Goal: Information Seeking & Learning: Check status

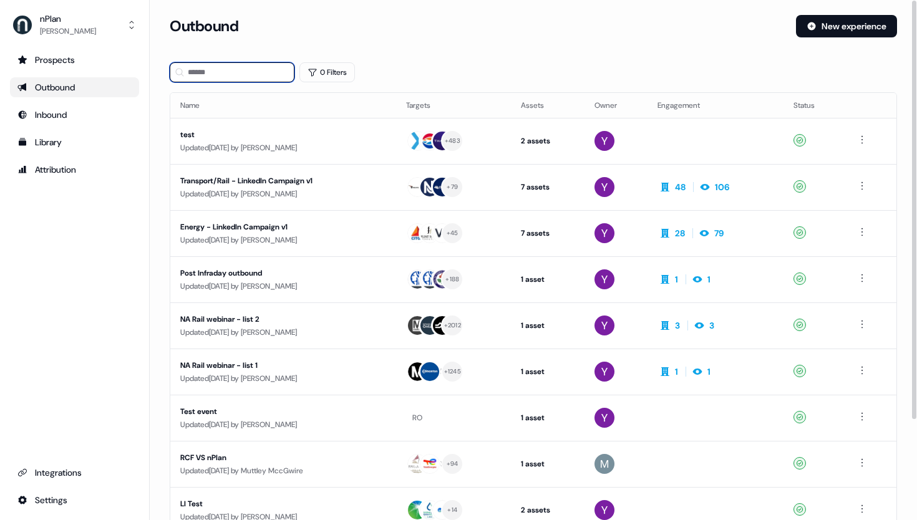
click at [251, 70] on input at bounding box center [232, 72] width 125 height 20
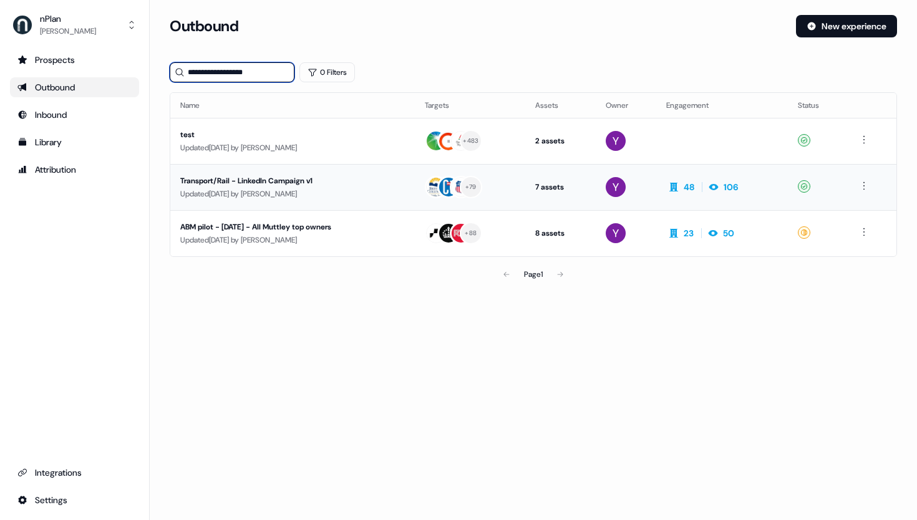
type input "**********"
click at [296, 185] on div "Transport/Rail - LinkedIn Campaign v1" at bounding box center [292, 181] width 225 height 12
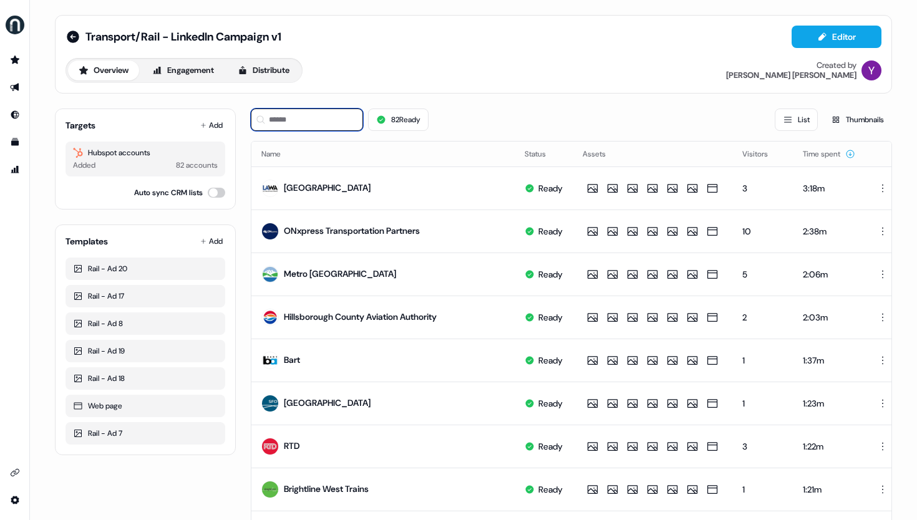
click at [284, 121] on input at bounding box center [307, 120] width 112 height 22
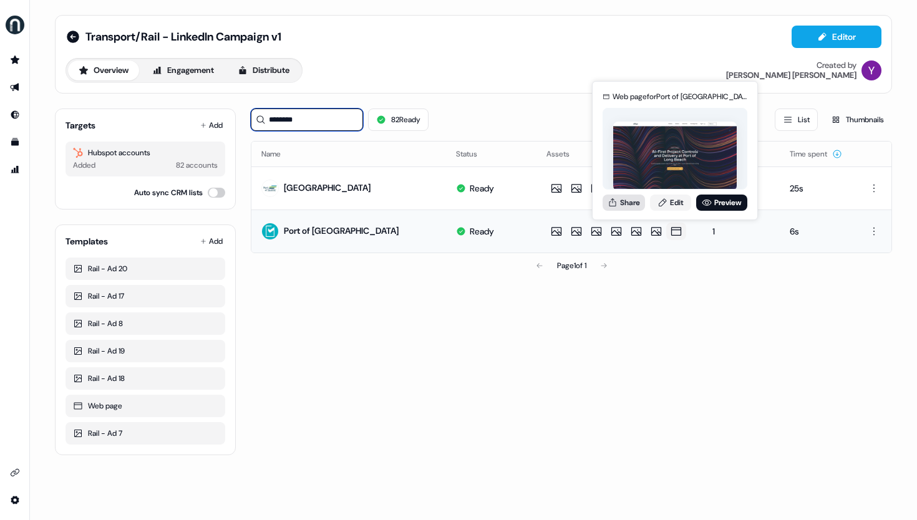
type input "*******"
click at [633, 205] on button "Share" at bounding box center [624, 203] width 42 height 16
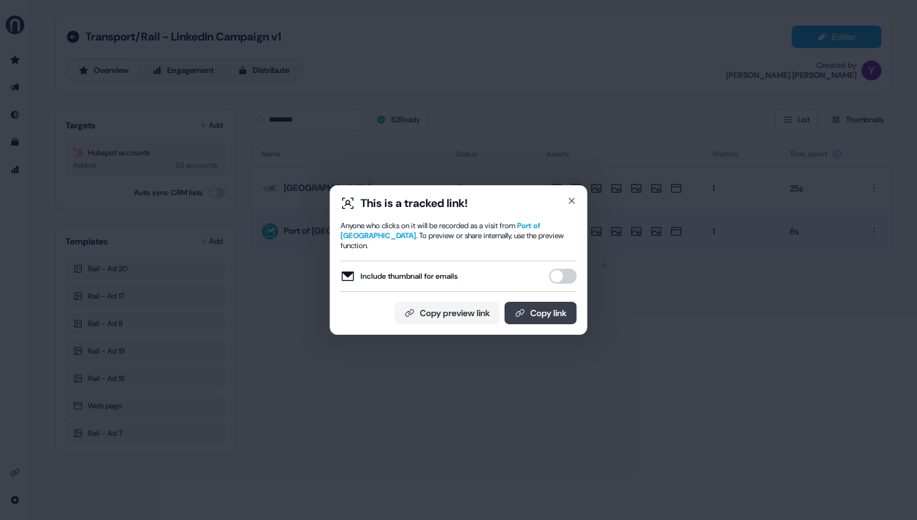
click at [545, 303] on button "Copy link" at bounding box center [541, 313] width 72 height 22
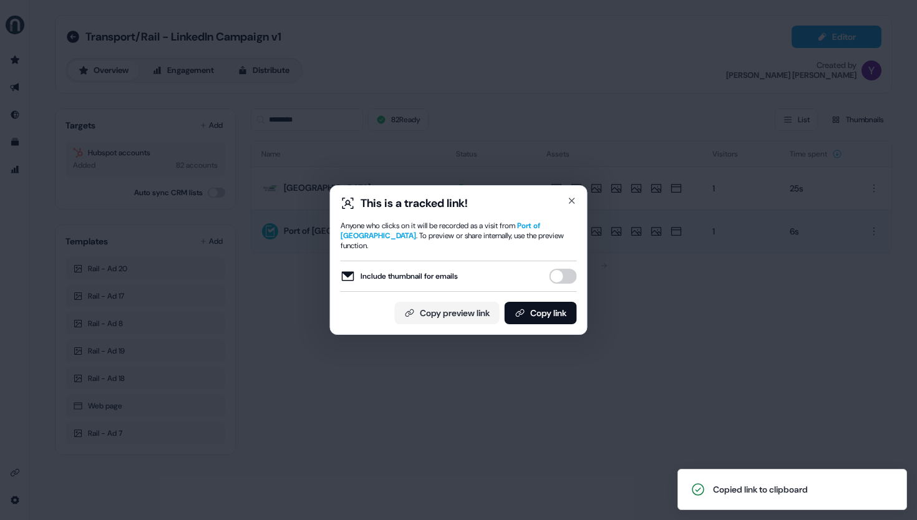
click at [401, 387] on div "This is a tracked link! Anyone who clicks on it will be recorded as a visit fro…" at bounding box center [458, 260] width 917 height 520
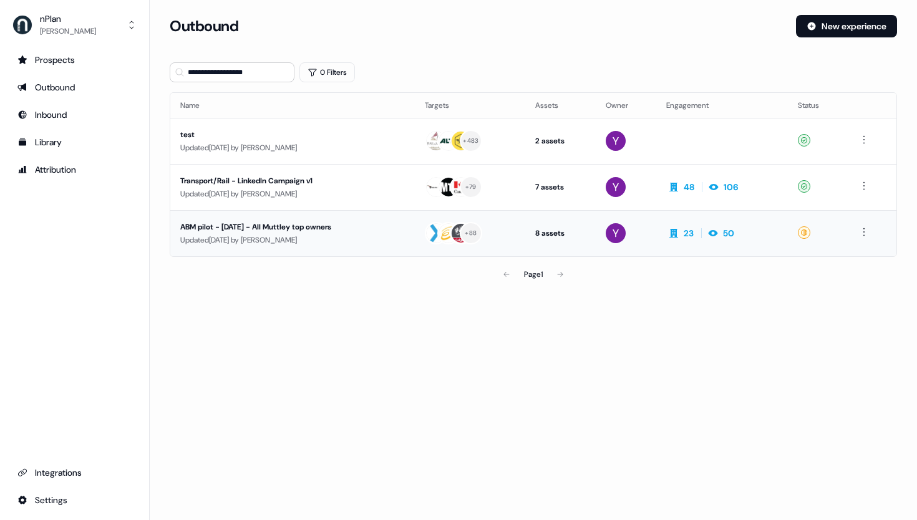
click at [315, 228] on div "ABM pilot - [DATE] - All Muttley top owners" at bounding box center [292, 227] width 225 height 12
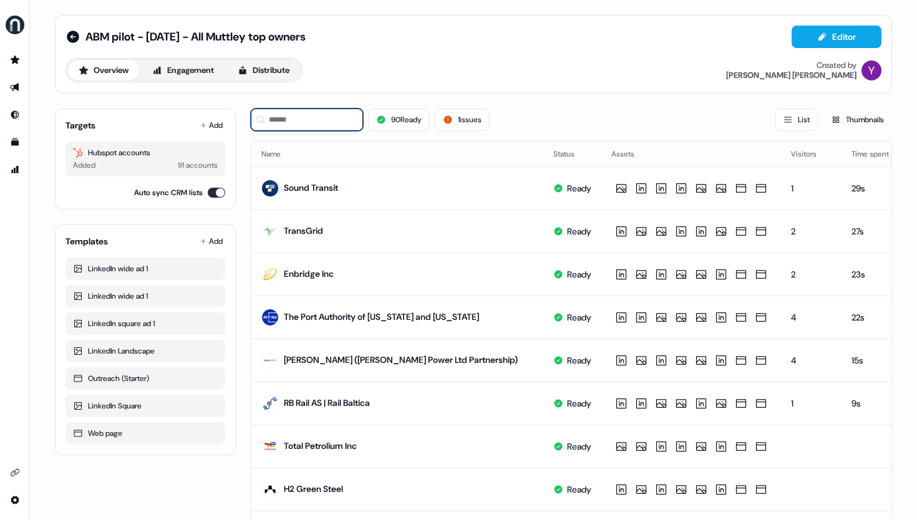
click at [300, 119] on input at bounding box center [307, 120] width 112 height 22
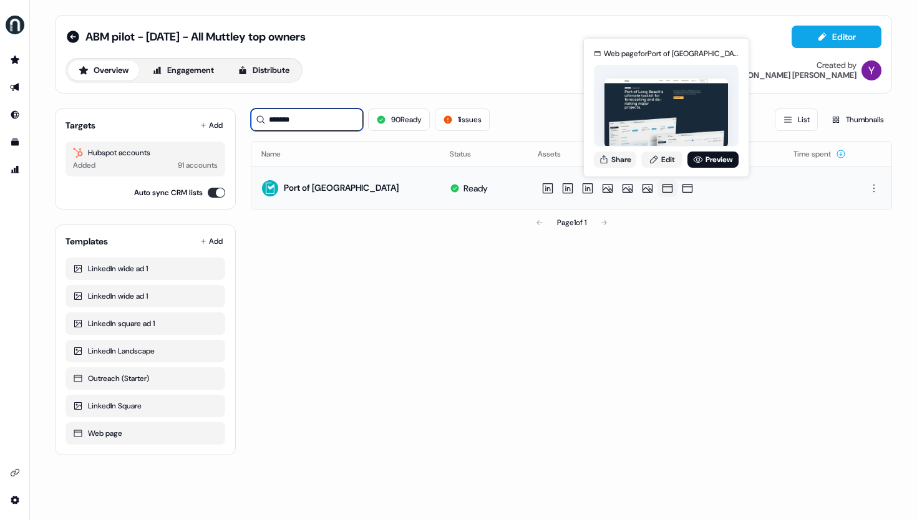
type input "*******"
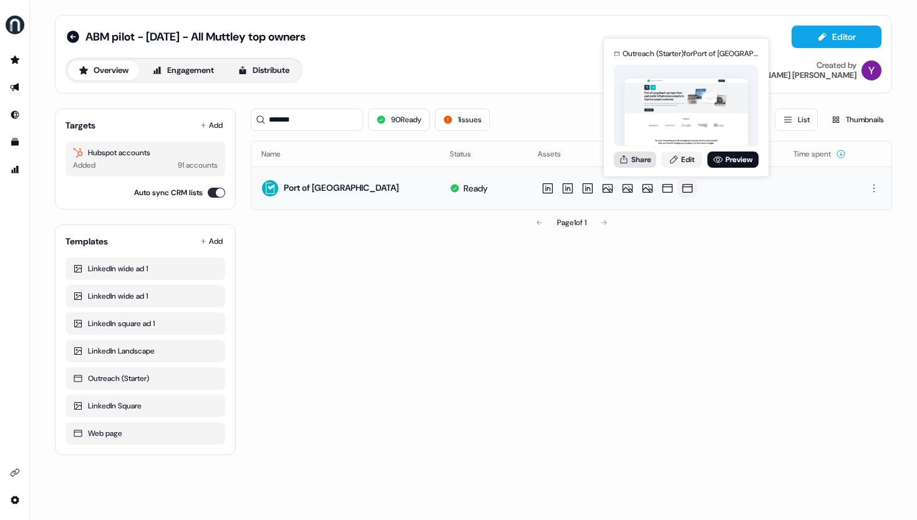
click at [641, 163] on button "Share" at bounding box center [635, 160] width 42 height 16
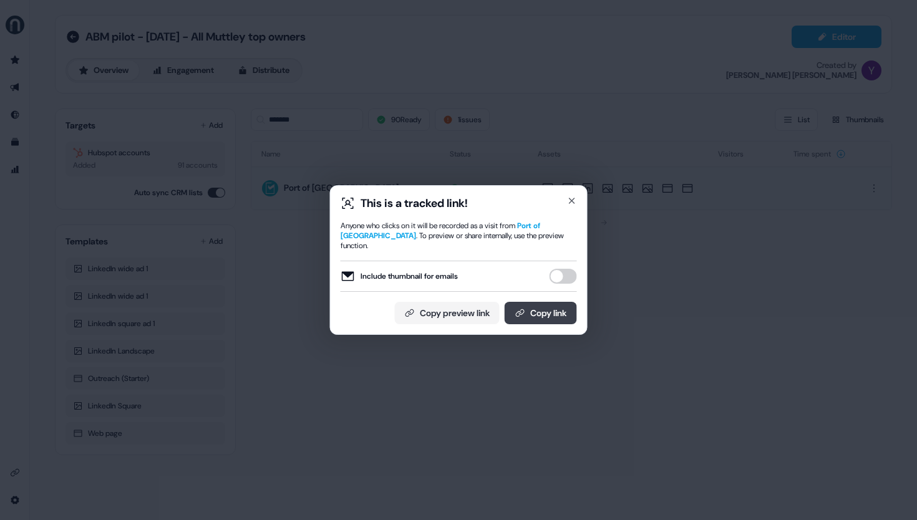
click at [538, 305] on button "Copy link" at bounding box center [541, 313] width 72 height 22
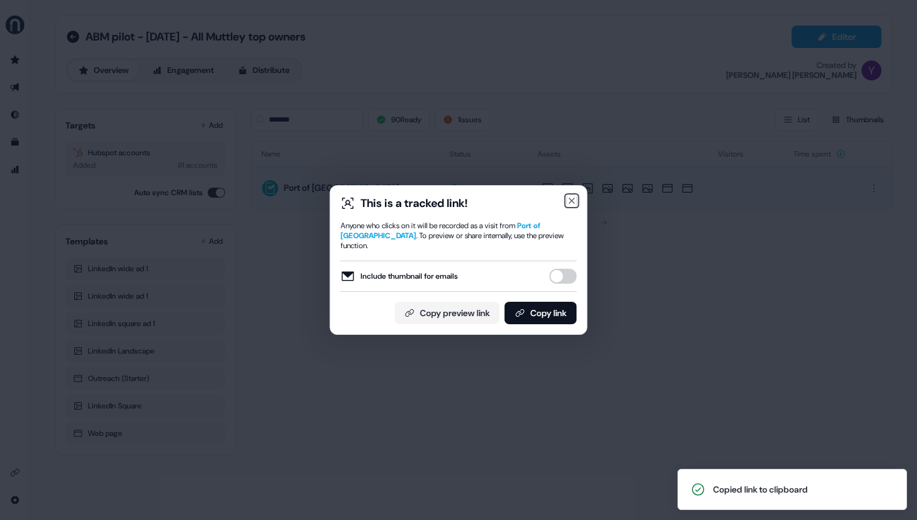
click at [573, 201] on icon "button" at bounding box center [572, 201] width 10 height 10
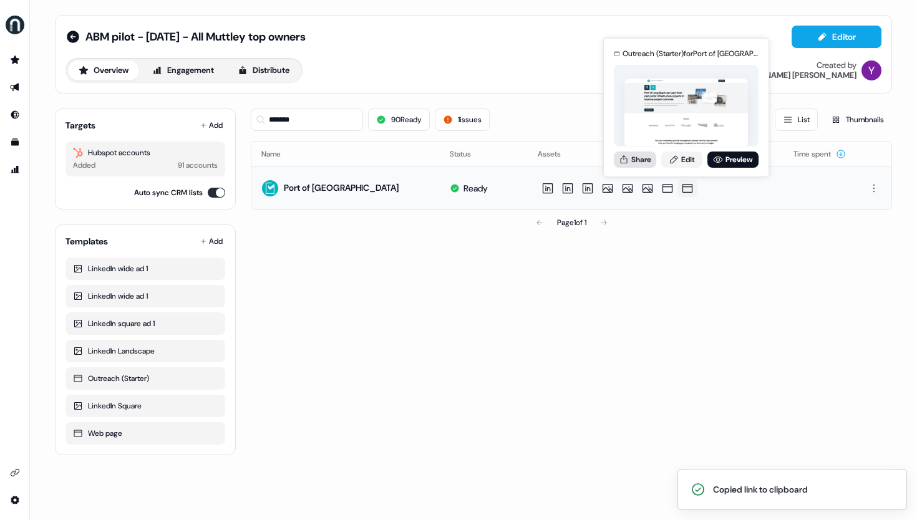
click at [639, 163] on button "Share" at bounding box center [635, 160] width 42 height 16
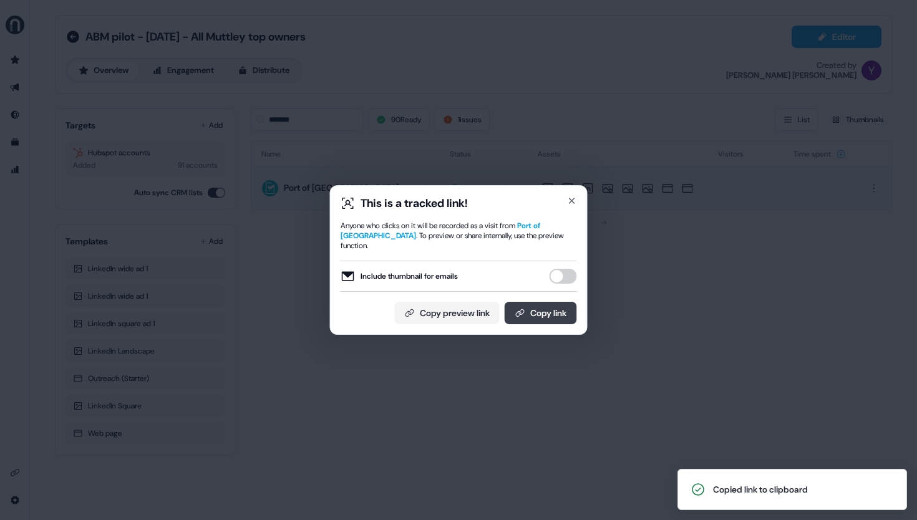
click at [546, 310] on button "Copy link" at bounding box center [541, 313] width 72 height 22
click at [571, 203] on icon "button" at bounding box center [572, 201] width 10 height 10
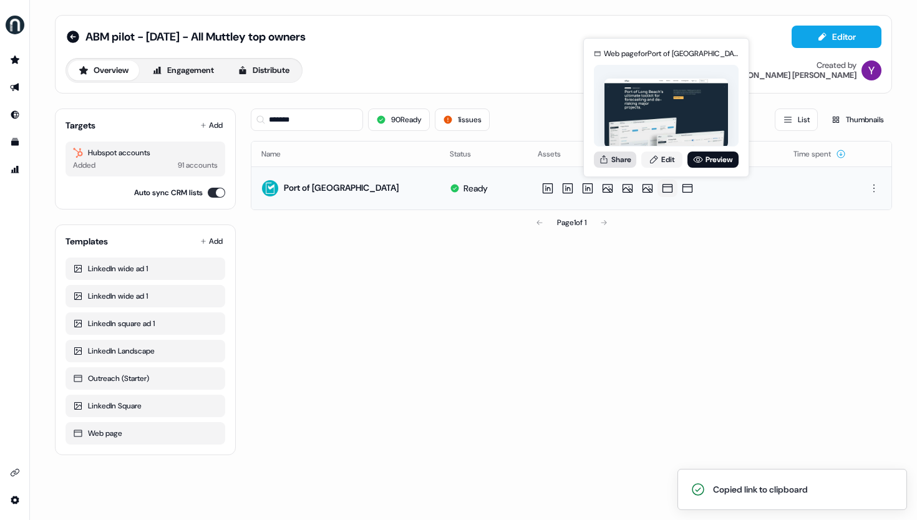
click at [631, 165] on button "Share" at bounding box center [615, 160] width 42 height 16
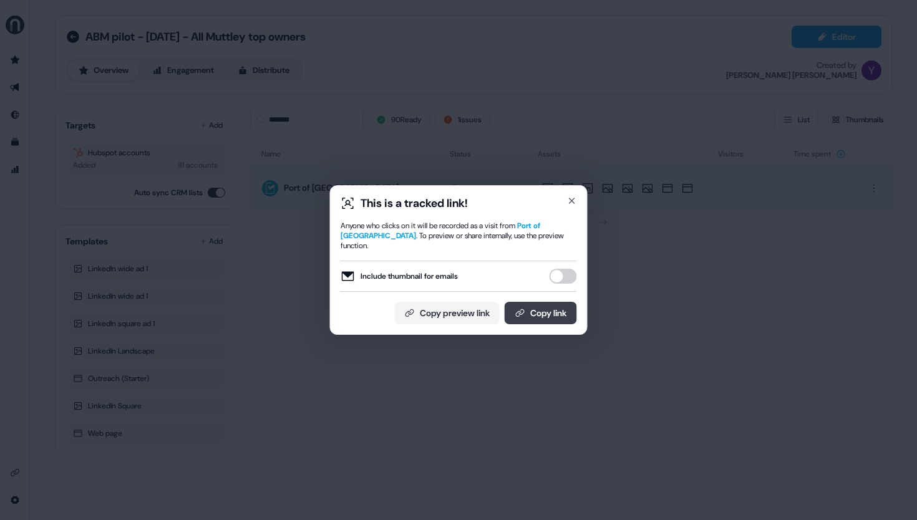
click at [569, 311] on button "Copy link" at bounding box center [541, 313] width 72 height 22
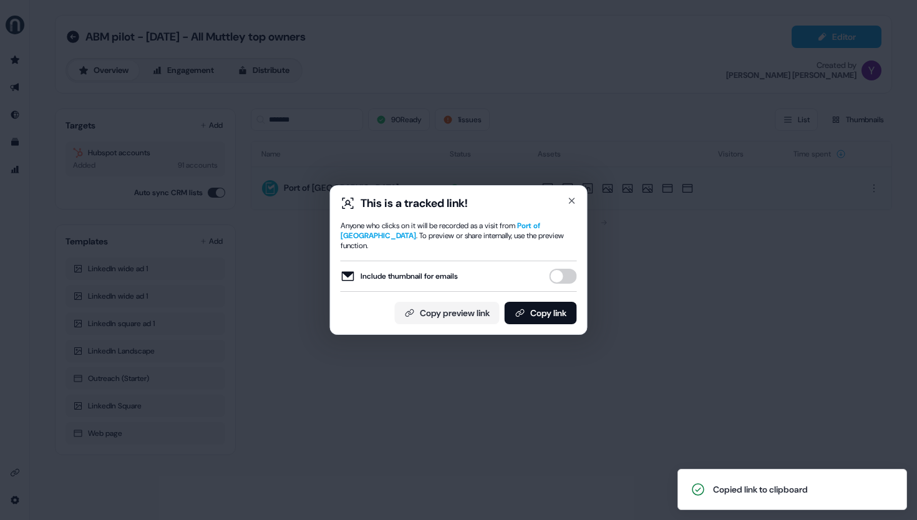
click at [700, 259] on div "This is a tracked link! Anyone who clicks on it will be recorded as a visit fro…" at bounding box center [458, 260] width 917 height 520
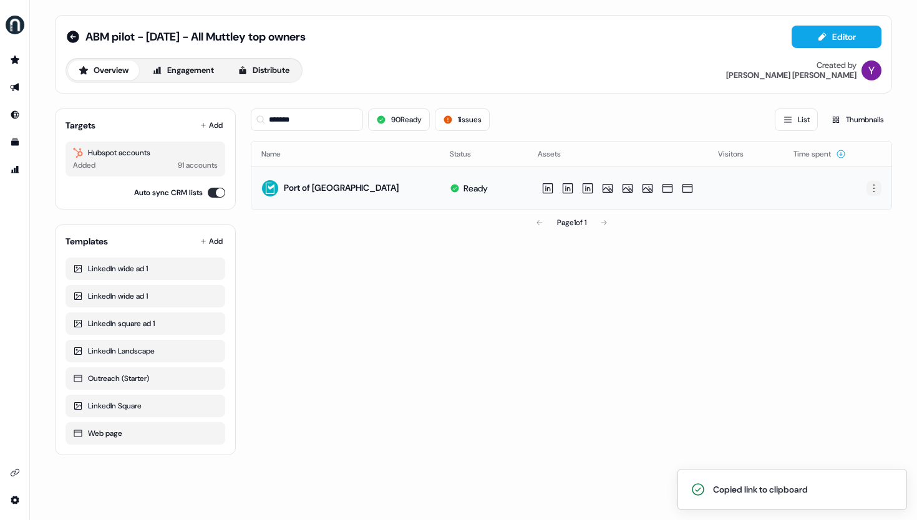
click at [875, 188] on html "Copied link to clipboard For the best experience switch devices to a bigger scr…" at bounding box center [458, 260] width 917 height 520
click at [855, 234] on span "Delete" at bounding box center [852, 231] width 22 height 10
click at [872, 184] on html "For the best experience switch devices to a bigger screen. Go to [DOMAIN_NAME] …" at bounding box center [458, 260] width 917 height 520
click at [853, 231] on span "Delete" at bounding box center [852, 231] width 22 height 10
click at [647, 296] on div "******* 90 Ready 1 issues List Thumbnails Name Status Assets Visitors Time spen…" at bounding box center [571, 277] width 641 height 357
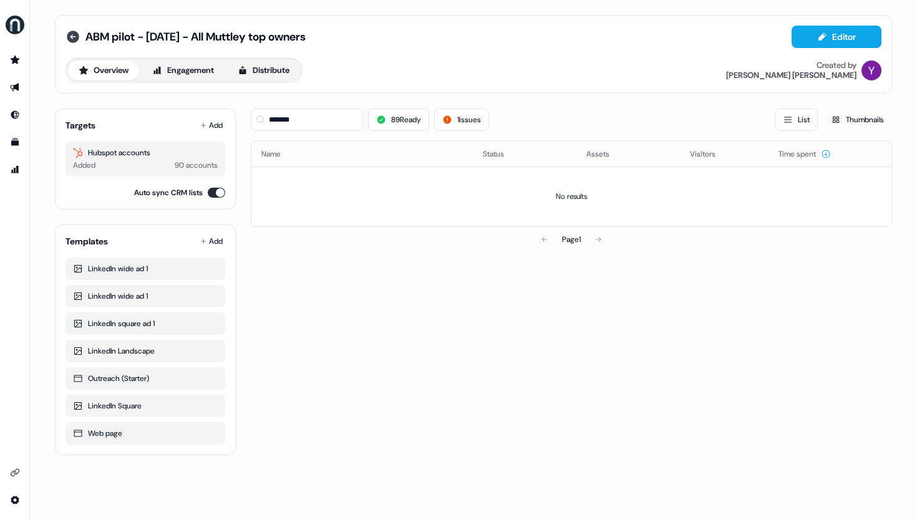
click at [71, 37] on icon at bounding box center [72, 36] width 15 height 15
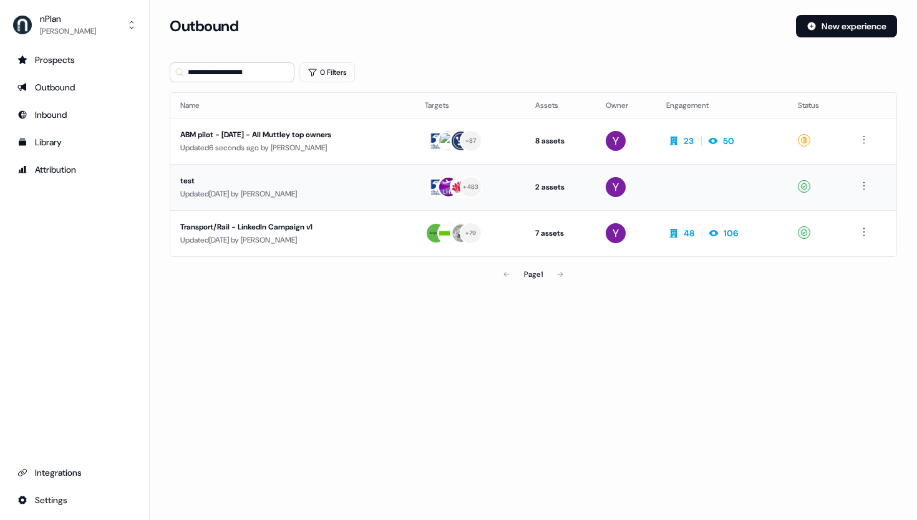
click at [344, 180] on div "test" at bounding box center [292, 181] width 225 height 12
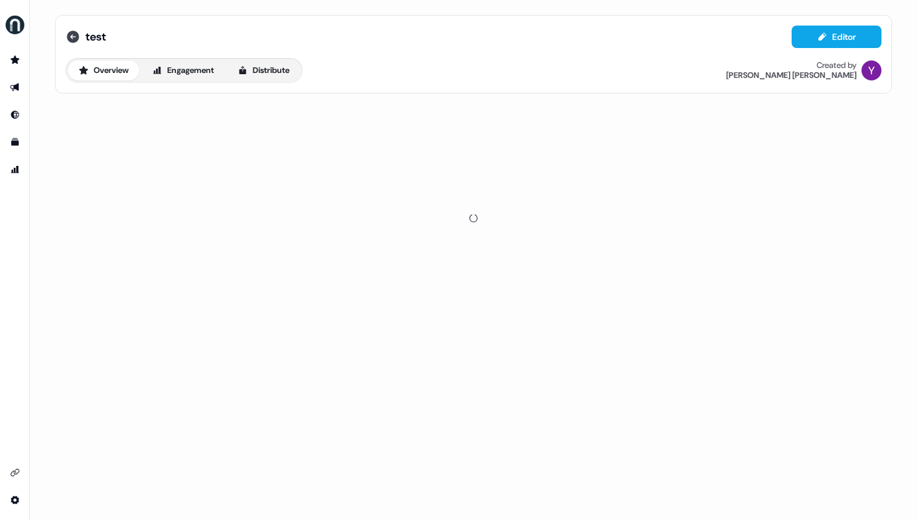
click at [72, 31] on icon at bounding box center [72, 36] width 15 height 15
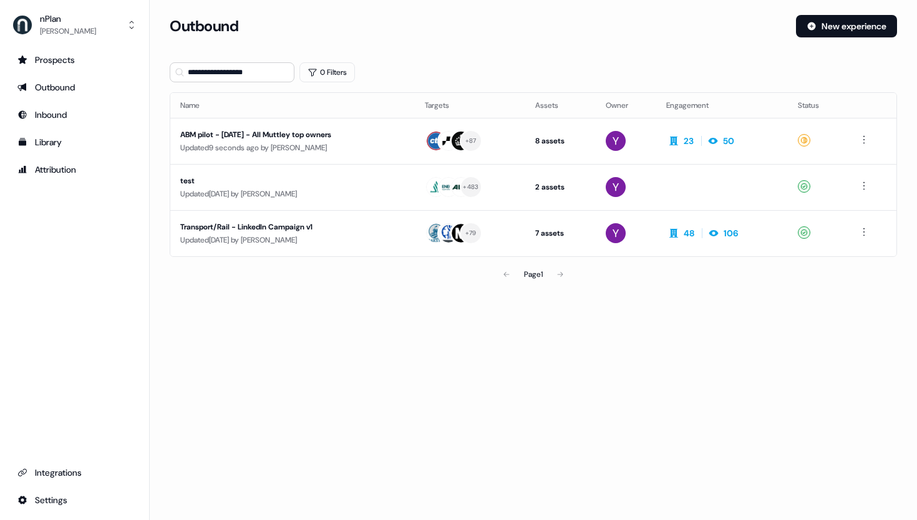
click at [869, 185] on html "**********" at bounding box center [458, 260] width 917 height 520
click at [855, 231] on span "Delete" at bounding box center [845, 229] width 22 height 10
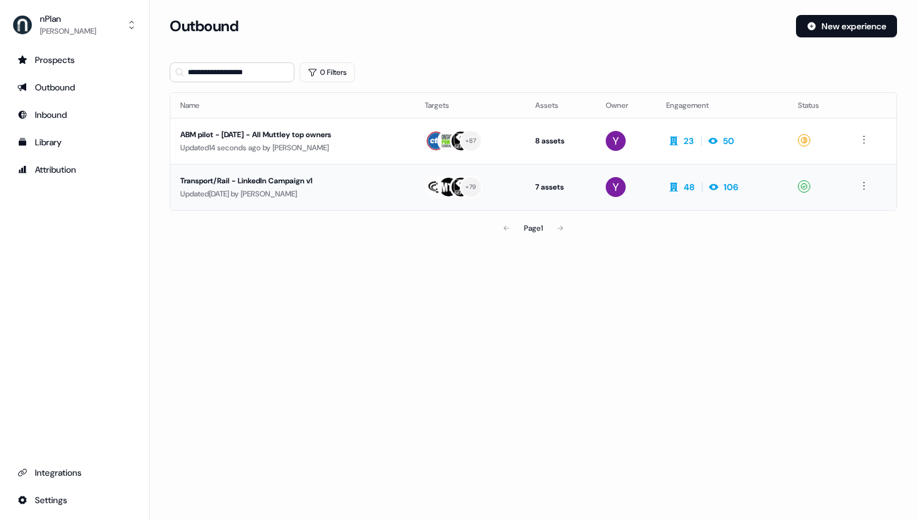
click at [345, 190] on div "Updated [DATE] by [PERSON_NAME]" at bounding box center [292, 194] width 225 height 12
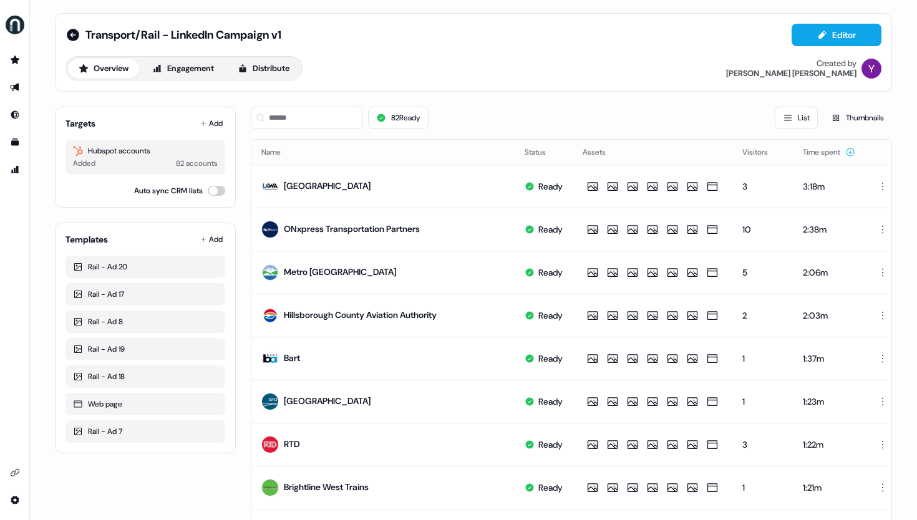
scroll to position [2, 0]
click at [328, 121] on input at bounding box center [307, 117] width 112 height 22
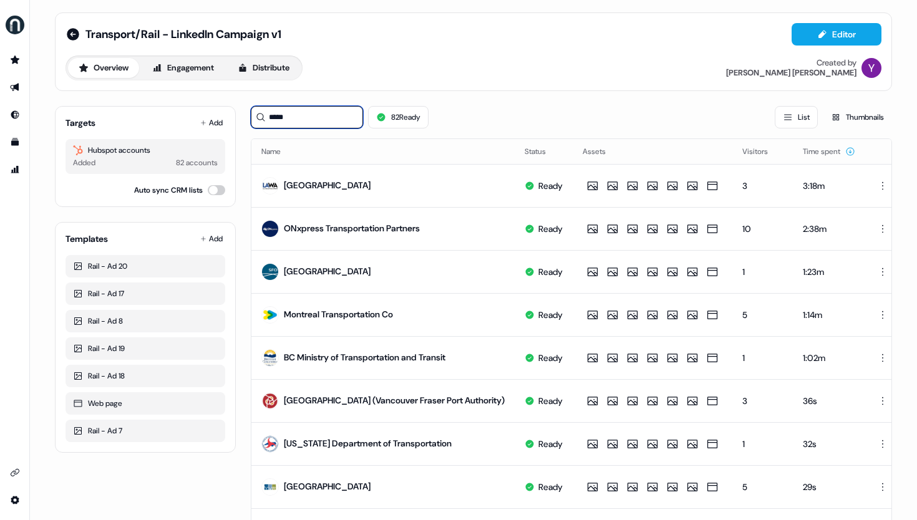
scroll to position [0, 0]
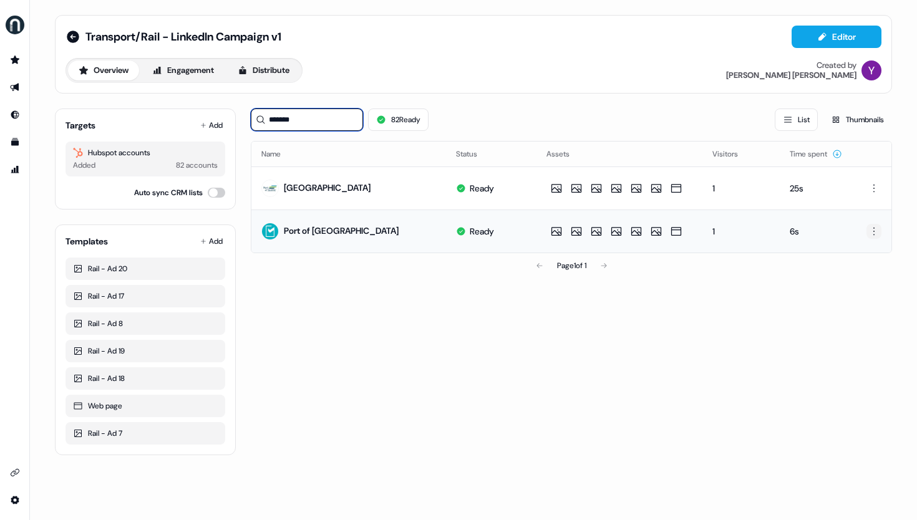
type input "*******"
click at [874, 231] on html "For the best experience switch devices to a bigger screen. Go to [DOMAIN_NAME] …" at bounding box center [458, 260] width 917 height 520
click at [868, 274] on div "Delete" at bounding box center [874, 274] width 74 height 20
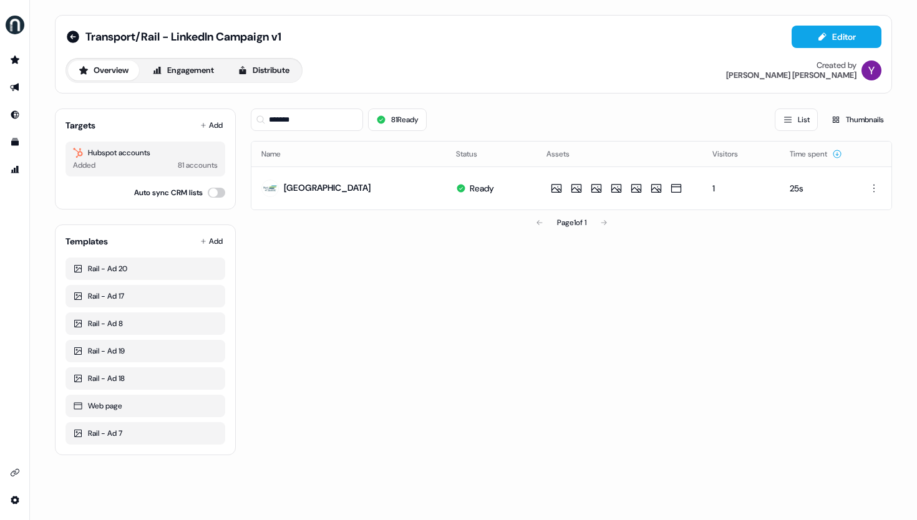
click at [538, 311] on div "******* 81 Ready List Thumbnails Name Status Assets Visitors Time spent Port of…" at bounding box center [571, 277] width 641 height 357
click at [74, 37] on icon at bounding box center [73, 37] width 12 height 12
